Goal: Browse casually: Explore the website without a specific task or goal

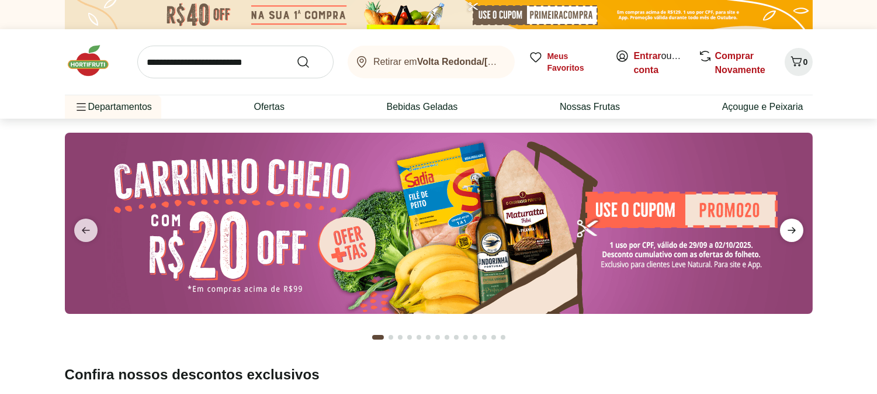
click at [789, 226] on icon "next" at bounding box center [792, 230] width 14 height 14
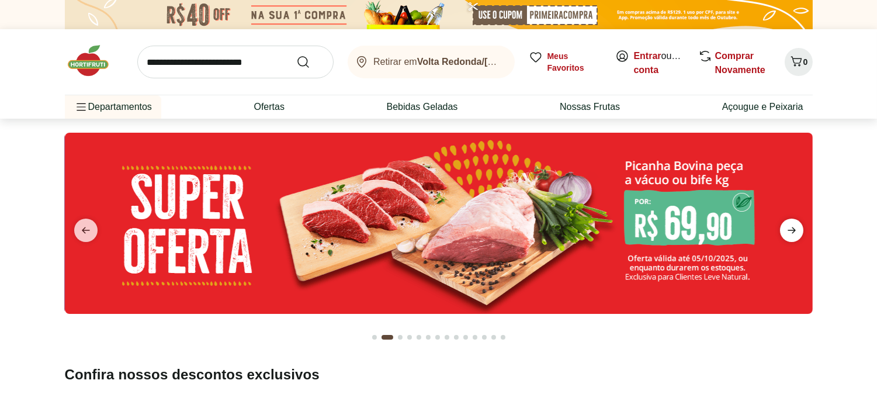
click at [789, 226] on icon "next" at bounding box center [792, 230] width 14 height 14
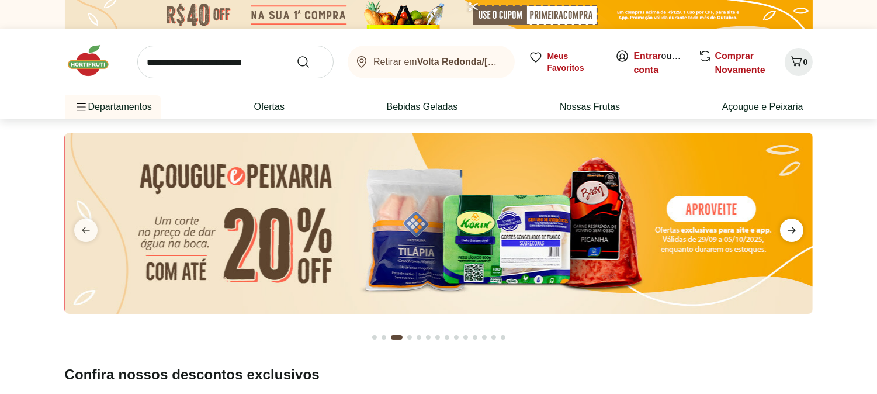
click at [789, 226] on icon "next" at bounding box center [792, 230] width 14 height 14
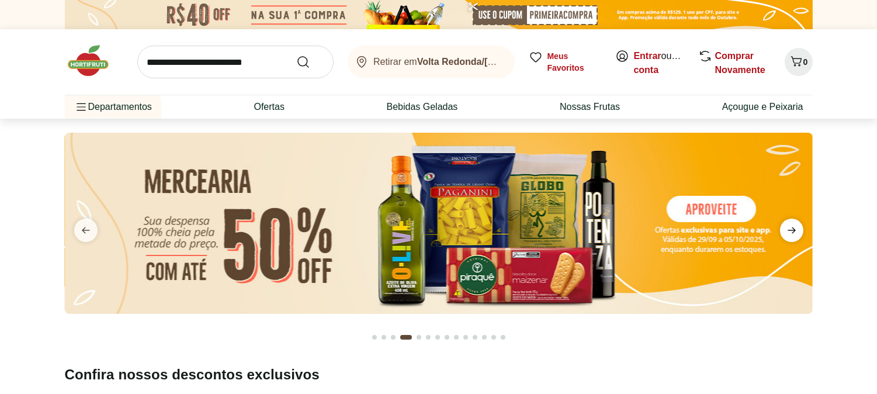
click at [789, 226] on icon "next" at bounding box center [792, 230] width 14 height 14
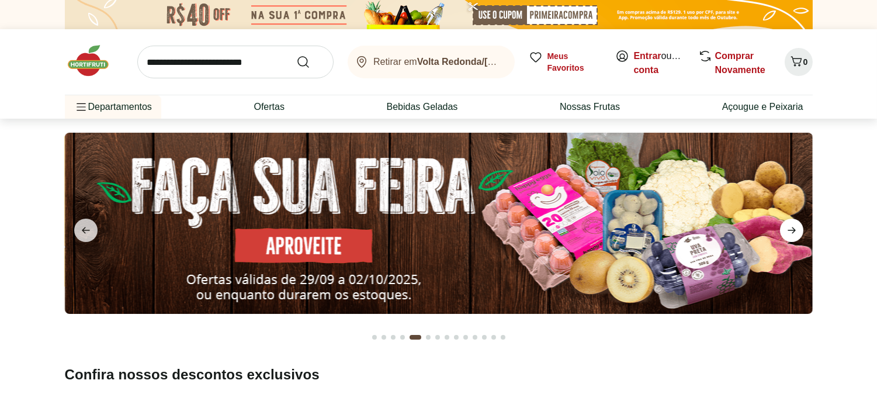
click at [789, 226] on icon "next" at bounding box center [792, 230] width 14 height 14
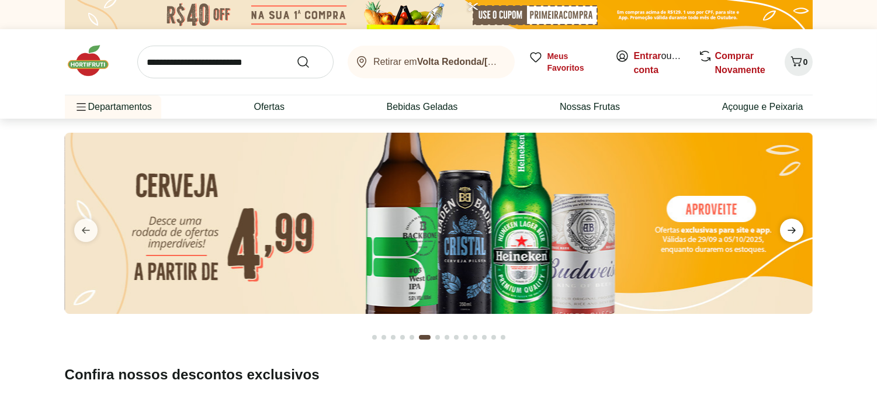
click at [789, 226] on icon "next" at bounding box center [792, 230] width 14 height 14
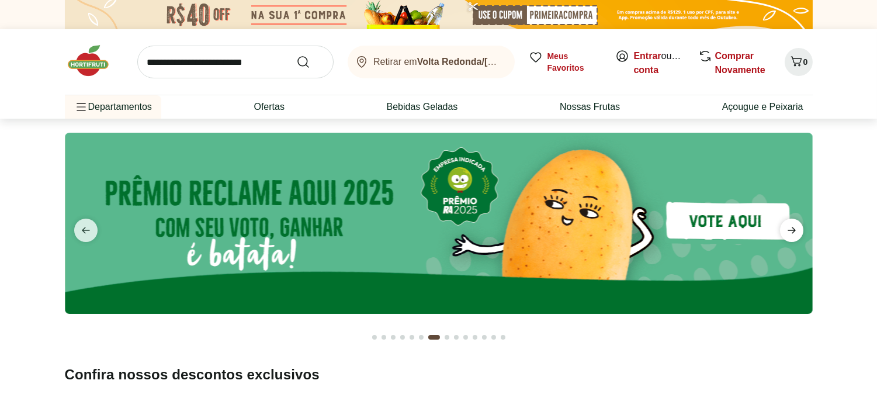
click at [789, 226] on icon "next" at bounding box center [792, 230] width 14 height 14
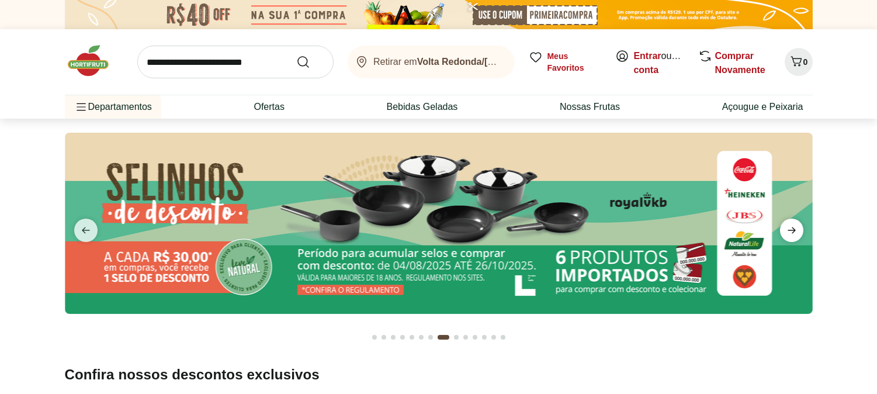
click at [789, 226] on icon "next" at bounding box center [792, 230] width 14 height 14
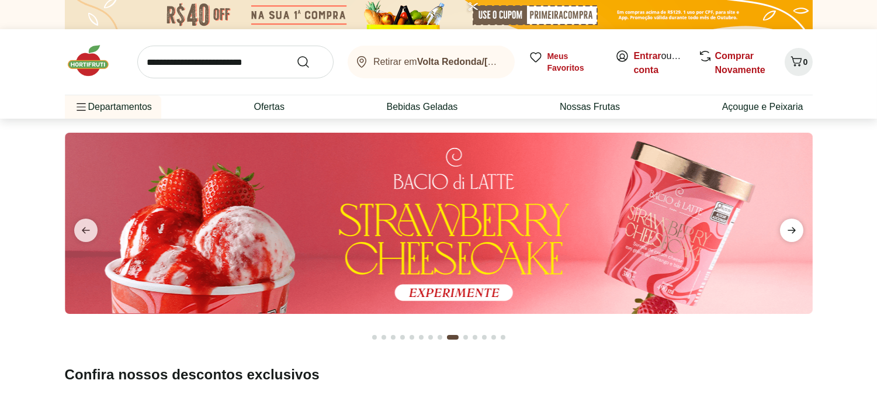
click at [789, 226] on icon "next" at bounding box center [792, 230] width 14 height 14
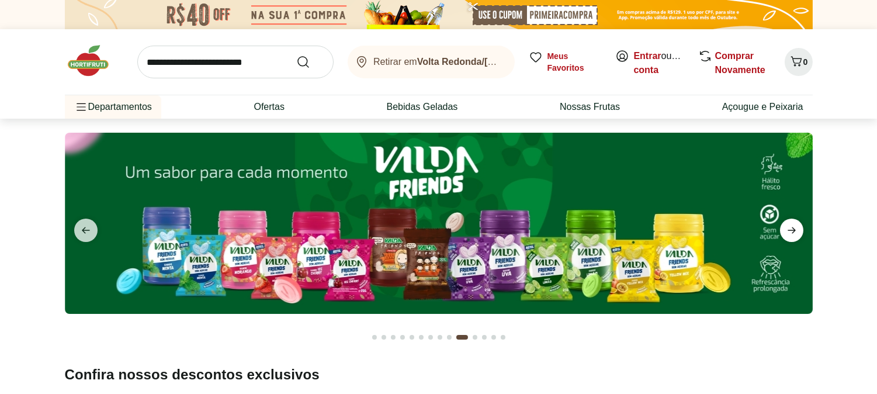
click at [789, 226] on icon "next" at bounding box center [792, 230] width 14 height 14
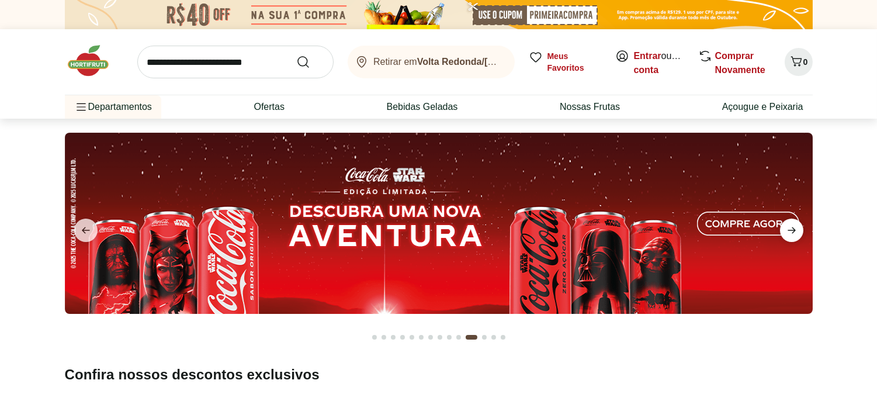
click at [789, 226] on icon "next" at bounding box center [792, 230] width 14 height 14
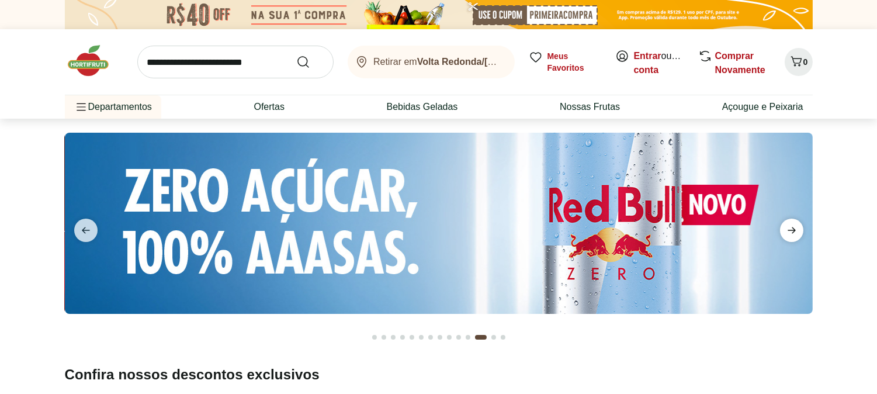
click at [789, 226] on icon "next" at bounding box center [792, 230] width 14 height 14
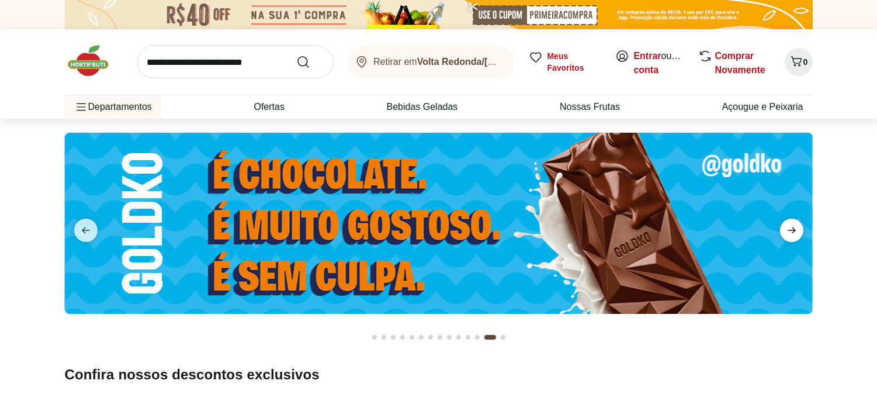
click at [789, 226] on icon "next" at bounding box center [792, 230] width 14 height 14
